Goal: Task Accomplishment & Management: Use online tool/utility

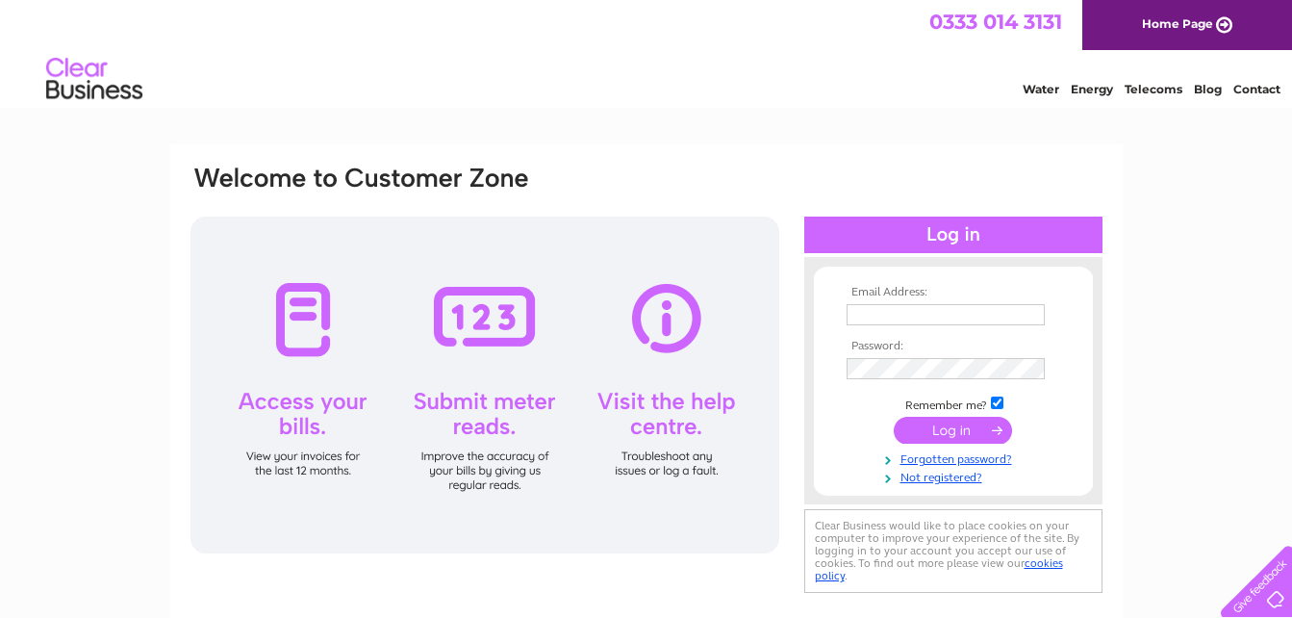
type input "cara1489@hotmail.com"
click at [991, 431] on input "submit" at bounding box center [953, 430] width 118 height 27
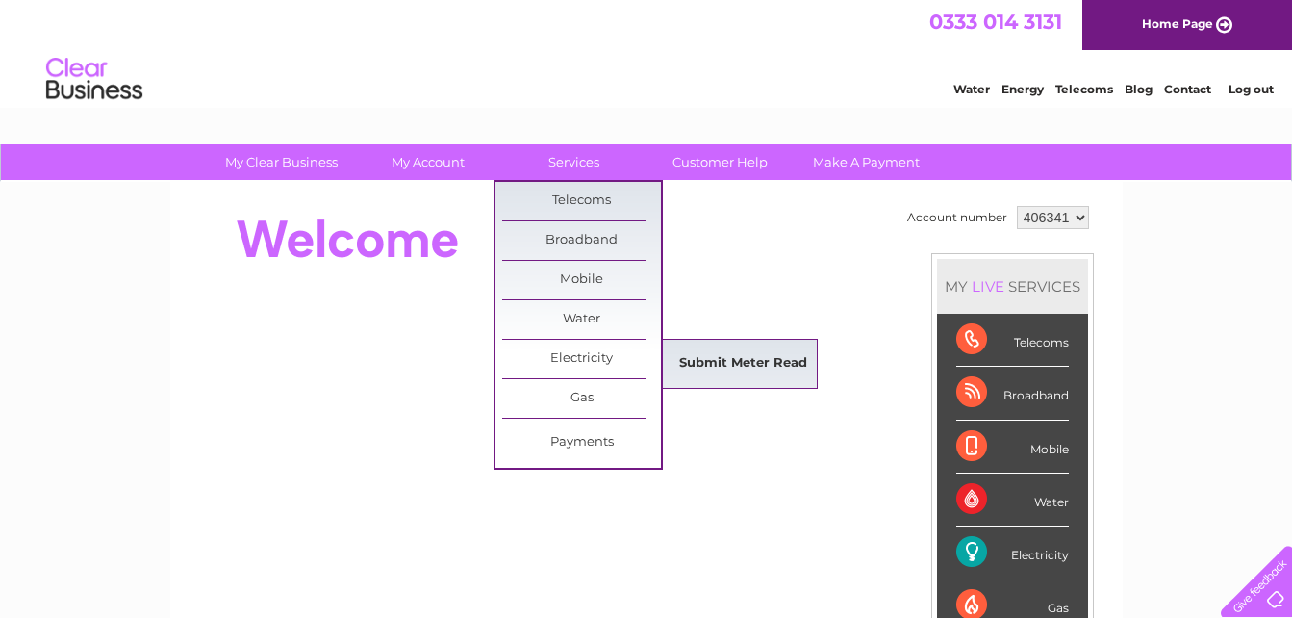
click at [714, 370] on link "Submit Meter Read" at bounding box center [743, 363] width 159 height 38
click at [731, 366] on link "Submit Meter Read" at bounding box center [743, 363] width 159 height 38
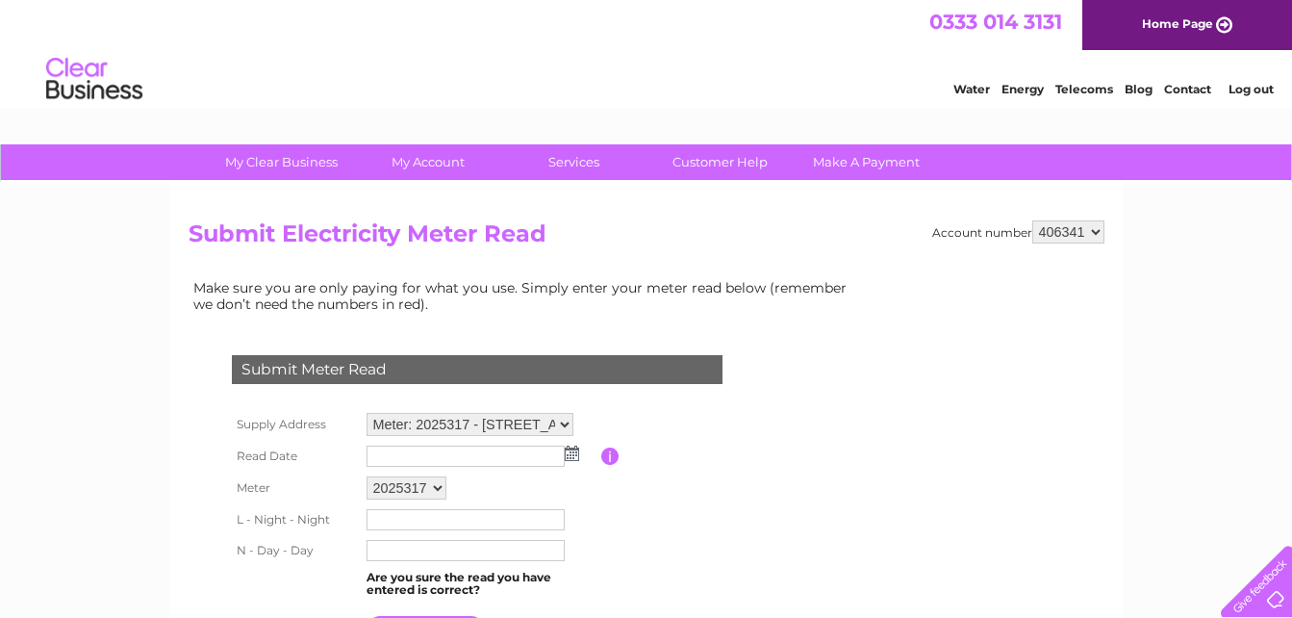
click at [481, 467] on td at bounding box center [482, 456] width 240 height 31
click at [573, 452] on img at bounding box center [572, 452] width 14 height 15
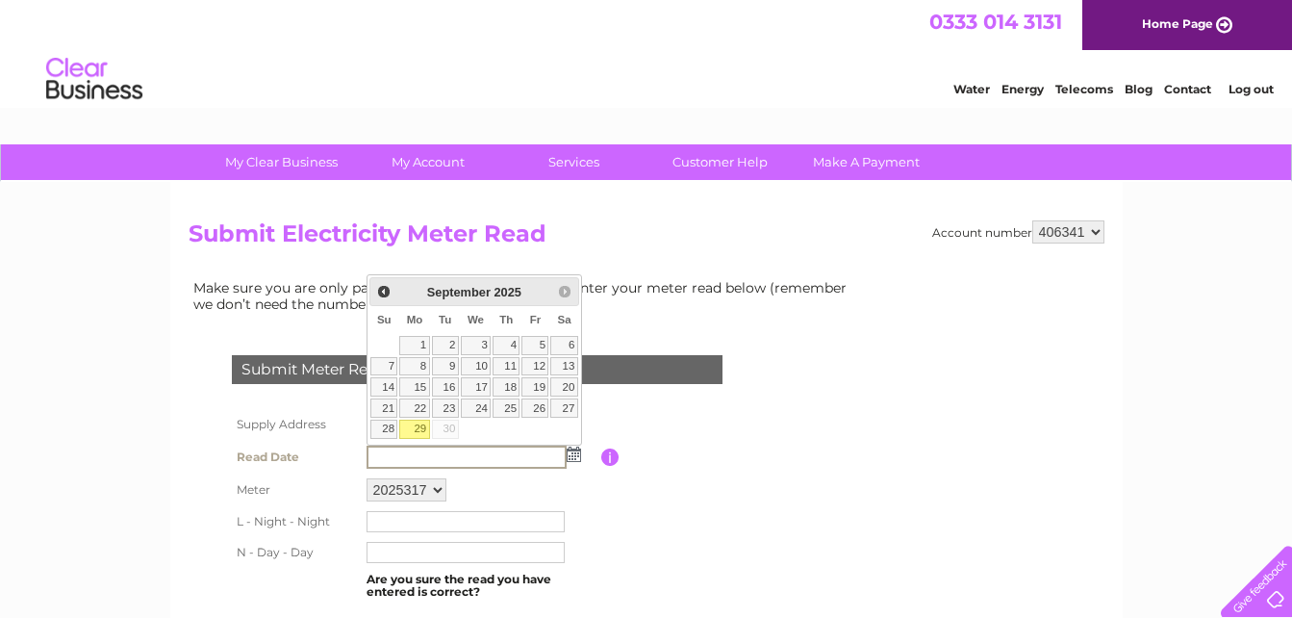
click at [423, 423] on link "29" at bounding box center [414, 428] width 30 height 19
type input "[DATE]"
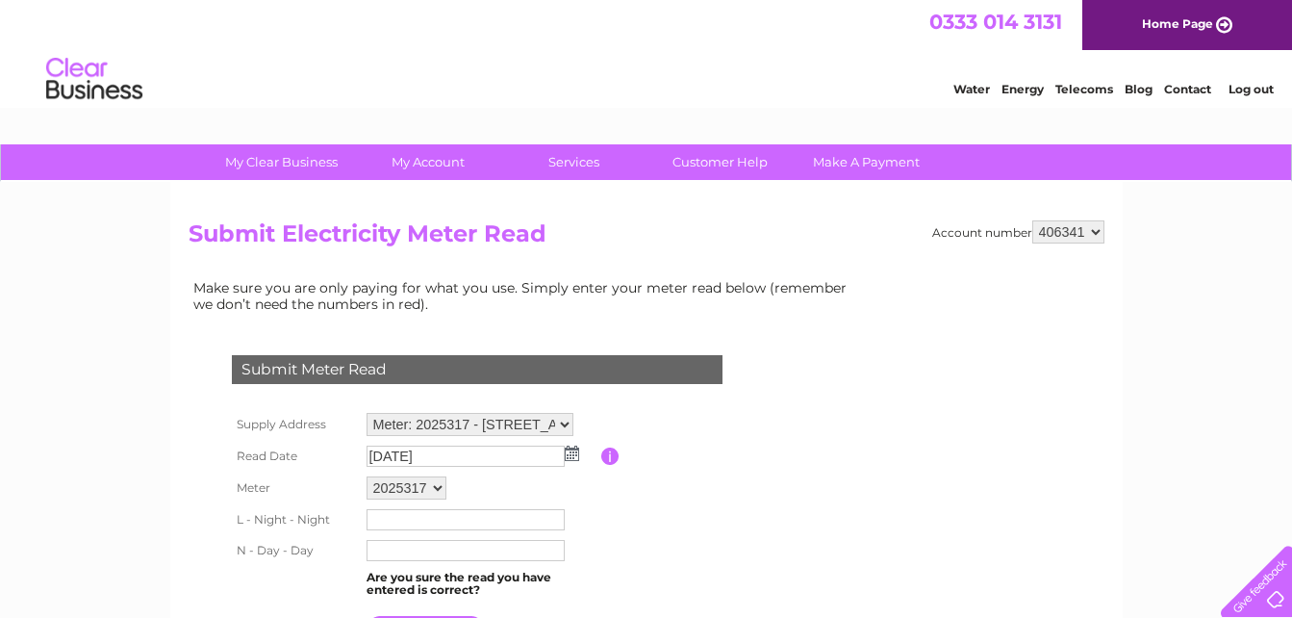
click at [426, 520] on input "text" at bounding box center [466, 519] width 198 height 21
type input "22281"
click at [385, 558] on input "text" at bounding box center [466, 552] width 198 height 21
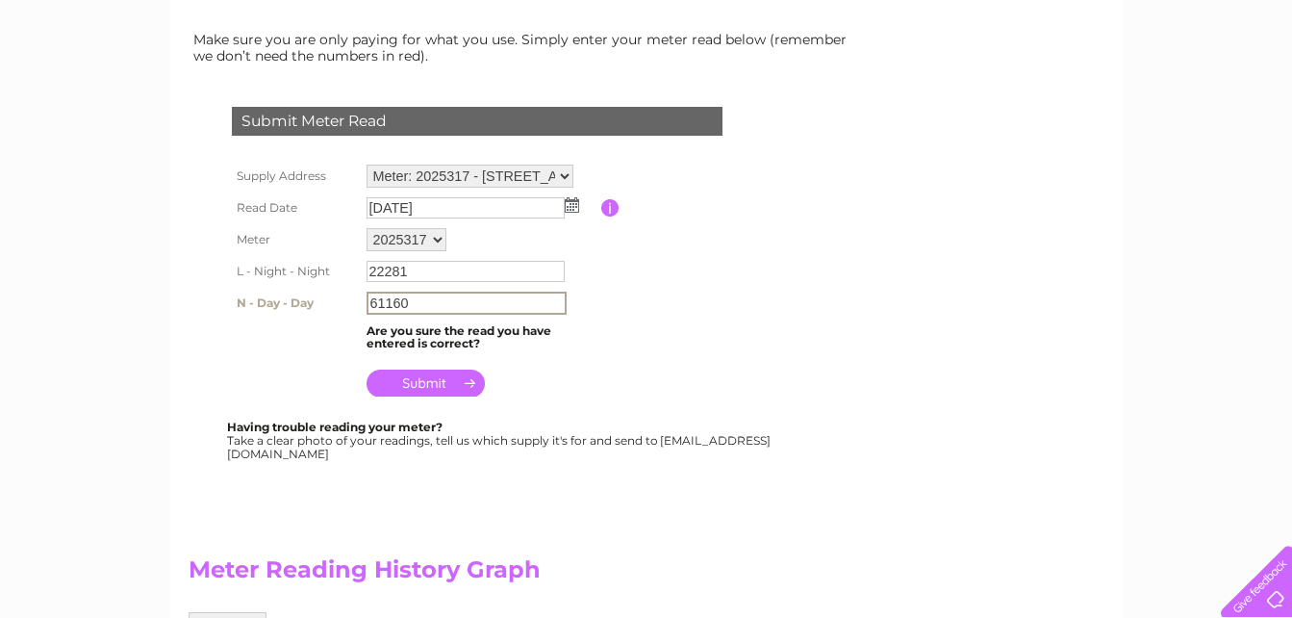
scroll to position [274, 0]
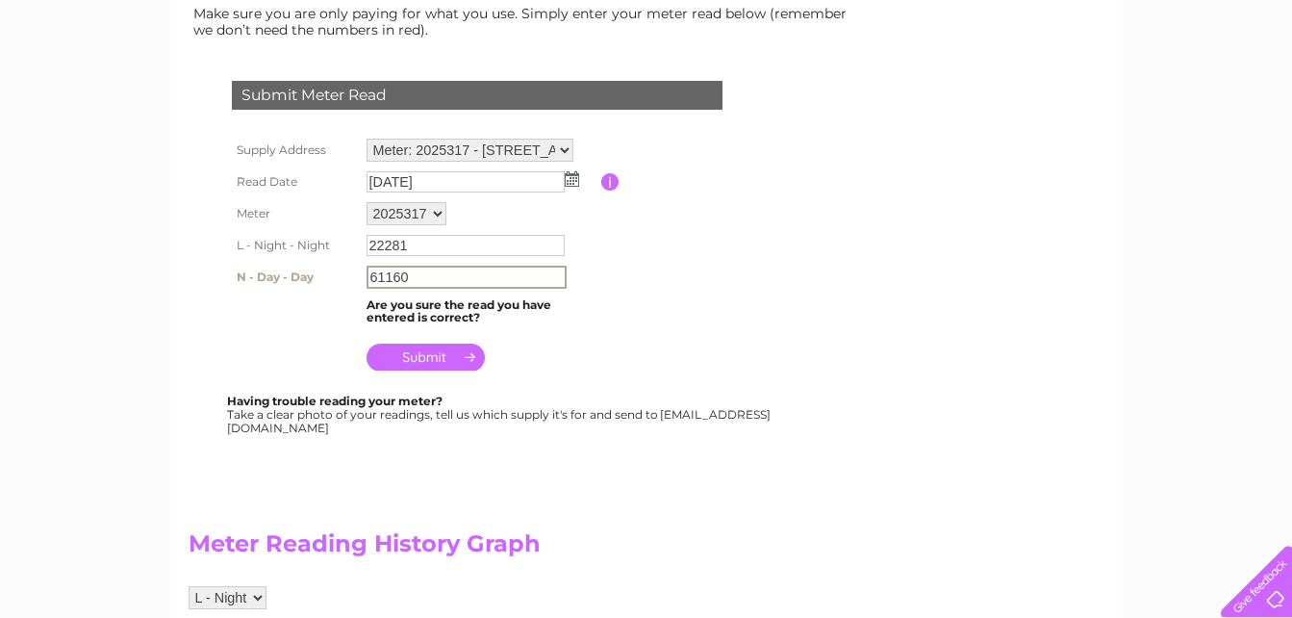
type input "61160"
click at [429, 357] on input "submit" at bounding box center [426, 356] width 118 height 27
